Goal: Task Accomplishment & Management: Manage account settings

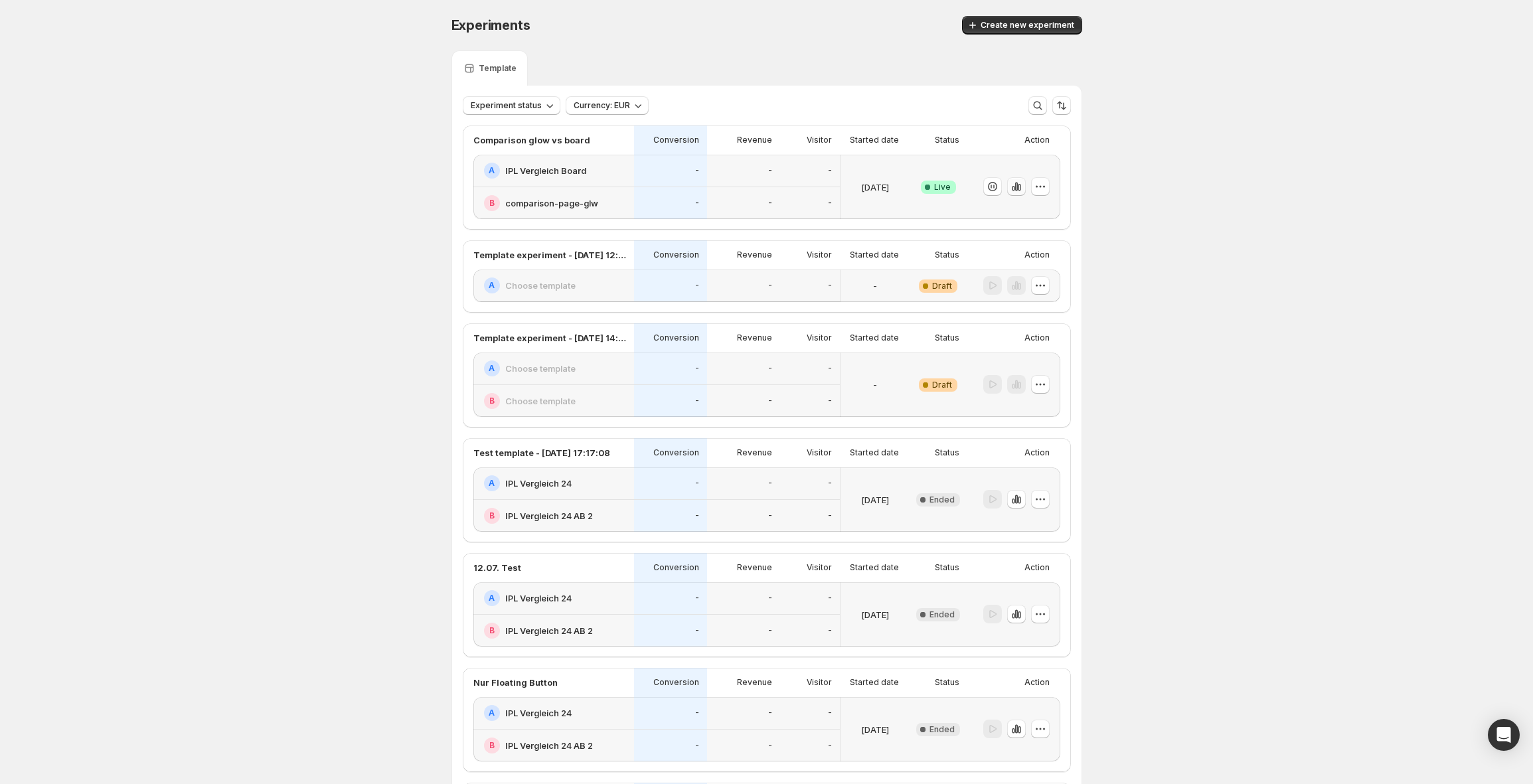
click at [1020, 187] on icon "button" at bounding box center [1016, 186] width 14 height 14
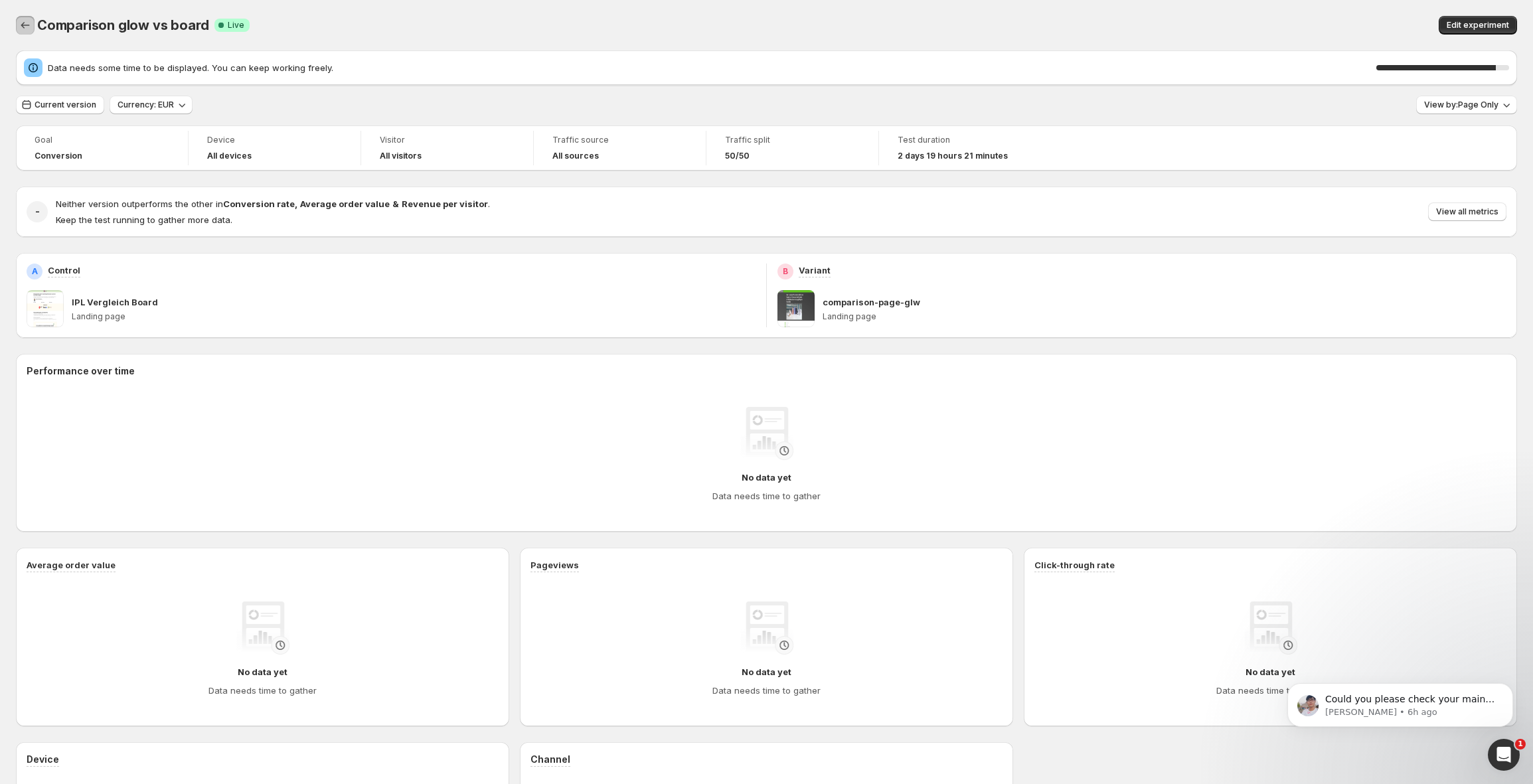
click at [19, 20] on icon "Back" at bounding box center [25, 25] width 14 height 14
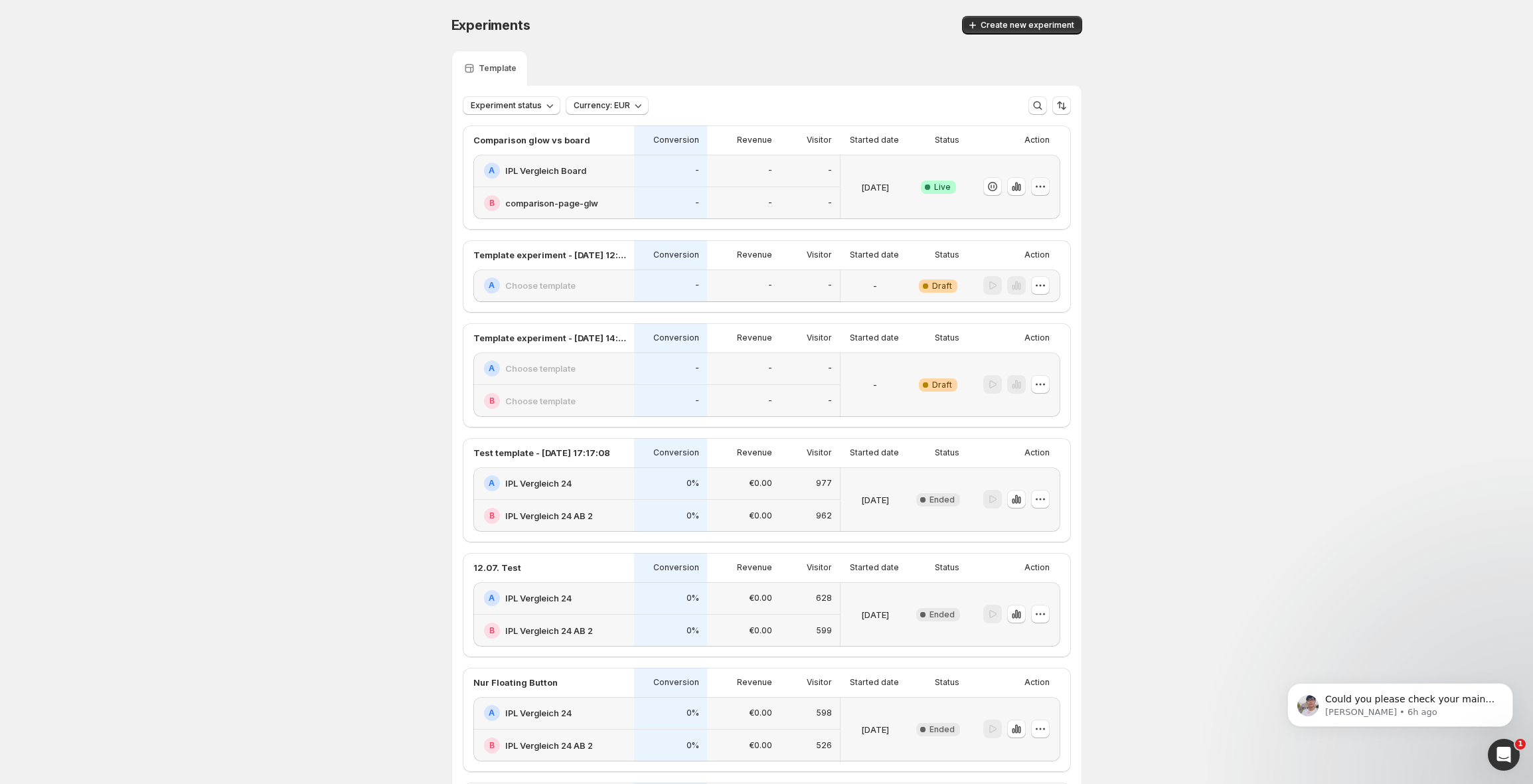
click at [1049, 178] on div at bounding box center [1041, 186] width 19 height 19
click at [1023, 259] on span "End experiment" at bounding box center [1018, 259] width 65 height 11
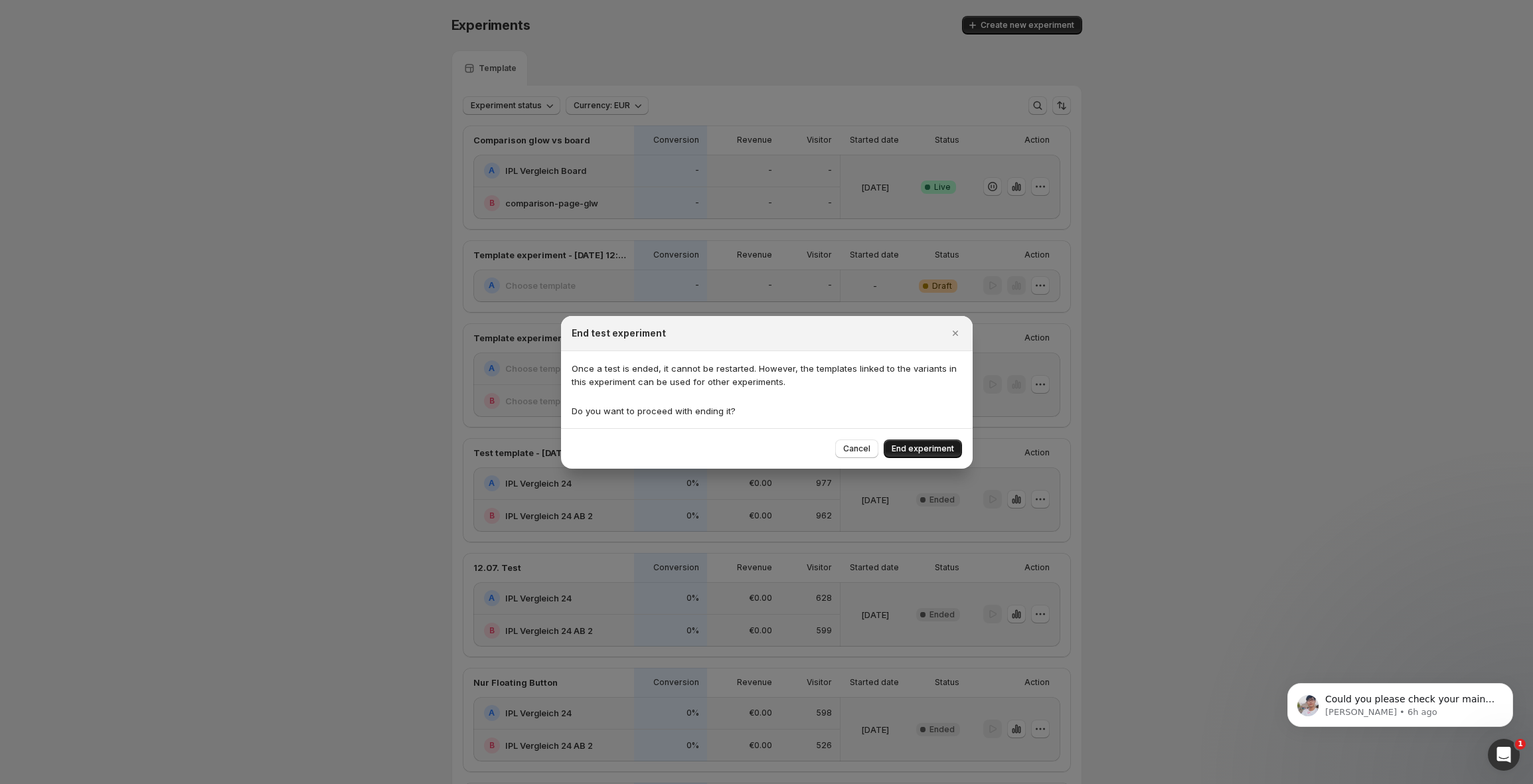
click at [932, 453] on span "End experiment" at bounding box center [922, 449] width 62 height 11
